Goal: Information Seeking & Learning: Learn about a topic

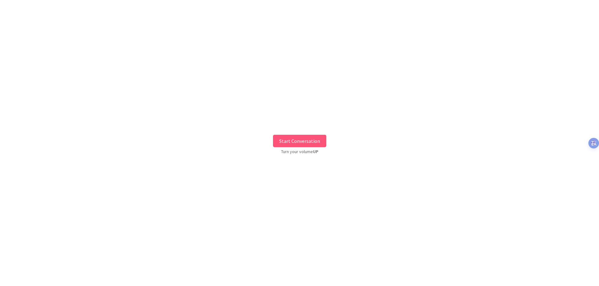
click at [288, 137] on button "Start Conversation" at bounding box center [299, 141] width 53 height 12
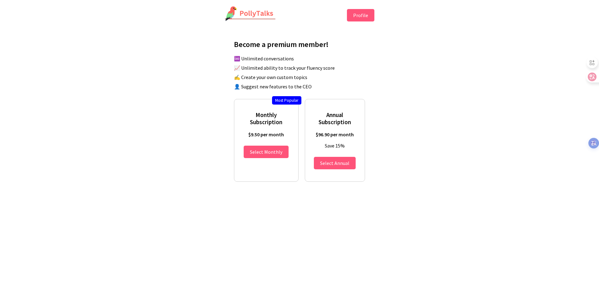
click at [362, 15] on button "Profile" at bounding box center [360, 15] width 27 height 12
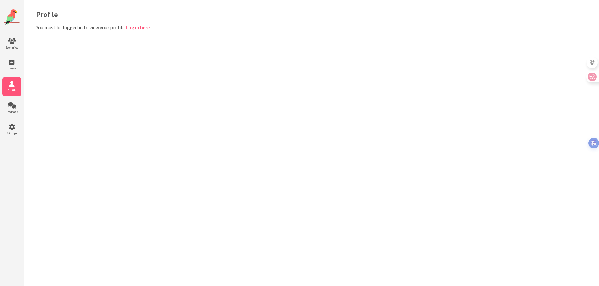
click at [144, 28] on link "Log in here" at bounding box center [138, 27] width 24 height 6
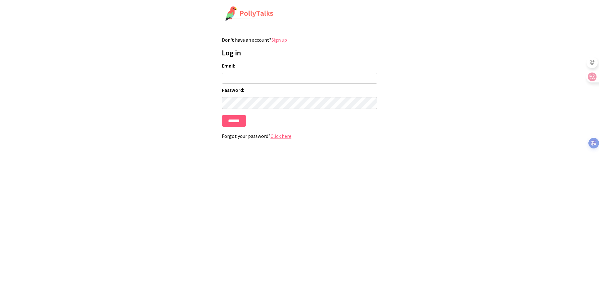
click at [244, 78] on input "Email:" at bounding box center [299, 78] width 155 height 11
type input "**********"
click at [222, 115] on input "******" at bounding box center [234, 121] width 24 height 12
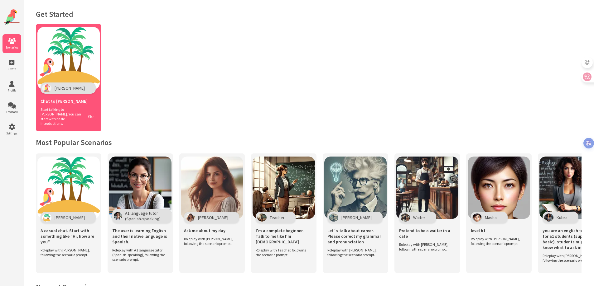
click at [89, 112] on button "Go" at bounding box center [91, 116] width 12 height 9
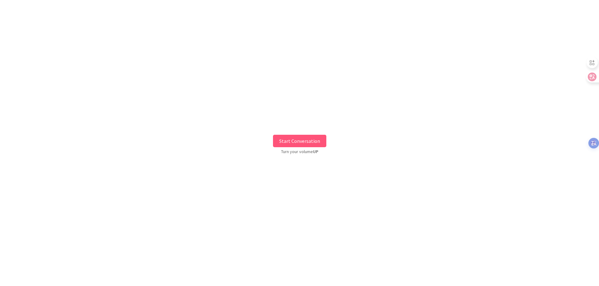
click at [281, 138] on button "Start Conversation" at bounding box center [299, 141] width 53 height 12
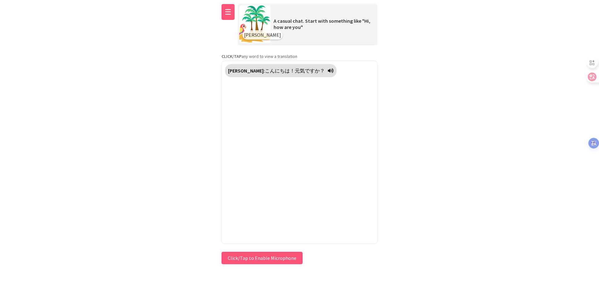
click at [231, 16] on button "☰" at bounding box center [227, 12] width 13 height 16
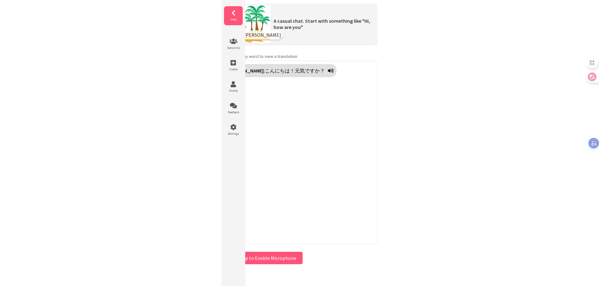
click at [231, 16] on li "Hide" at bounding box center [233, 15] width 19 height 19
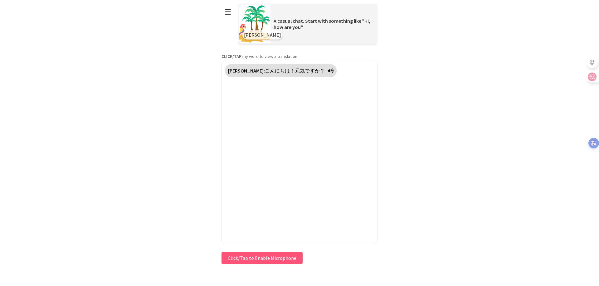
click at [290, 107] on div "Polly: こんにちは！元気ですか？" at bounding box center [299, 153] width 156 height 184
click at [275, 258] on button "Click/Tap to Enable Microphone" at bounding box center [261, 258] width 81 height 12
click at [256, 259] on button "Click/Tap to Enable Microphone" at bounding box center [261, 258] width 81 height 12
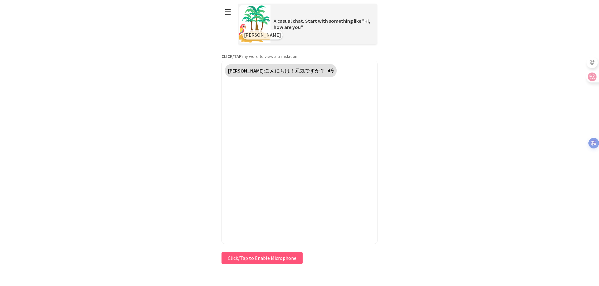
click at [263, 262] on button "Click/Tap to Enable Microphone" at bounding box center [261, 258] width 81 height 12
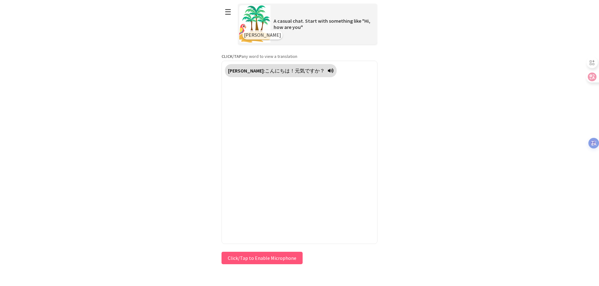
click at [263, 262] on button "Click/Tap to Enable Microphone" at bounding box center [261, 258] width 81 height 12
click at [296, 193] on div "Polly: こんにちは！元気ですか？" at bounding box center [299, 153] width 156 height 184
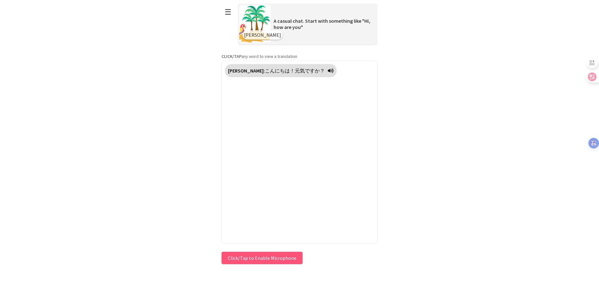
click at [328, 72] on icon at bounding box center [331, 70] width 6 height 5
click at [233, 19] on button "☰" at bounding box center [227, 12] width 13 height 16
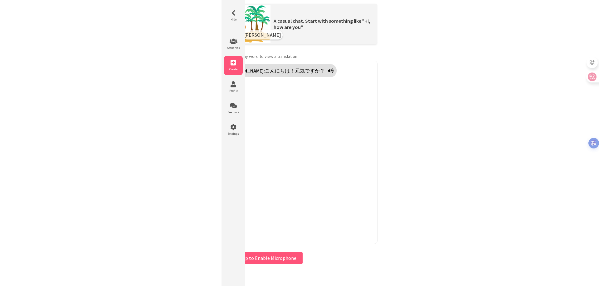
click at [236, 61] on icon at bounding box center [233, 63] width 19 height 6
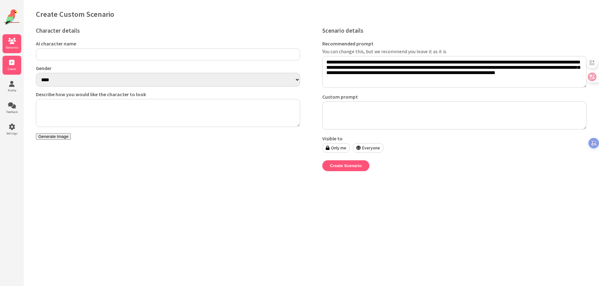
click at [16, 42] on icon at bounding box center [11, 41] width 19 height 6
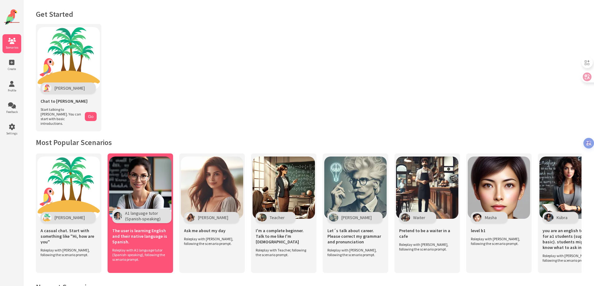
click at [138, 180] on img at bounding box center [140, 188] width 62 height 62
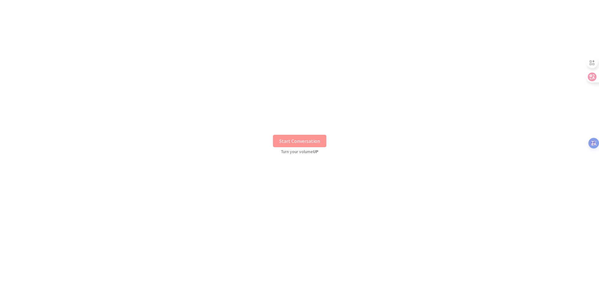
click at [302, 132] on div "Start Conversation Turn your volume UP" at bounding box center [299, 143] width 599 height 277
click at [303, 137] on button "Start Conversation" at bounding box center [299, 141] width 53 height 12
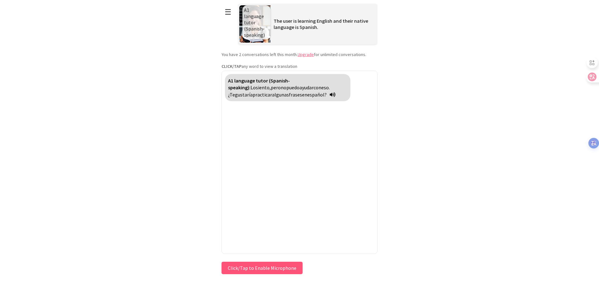
click at [330, 95] on icon at bounding box center [333, 94] width 6 height 5
